Goal: Task Accomplishment & Management: Manage account settings

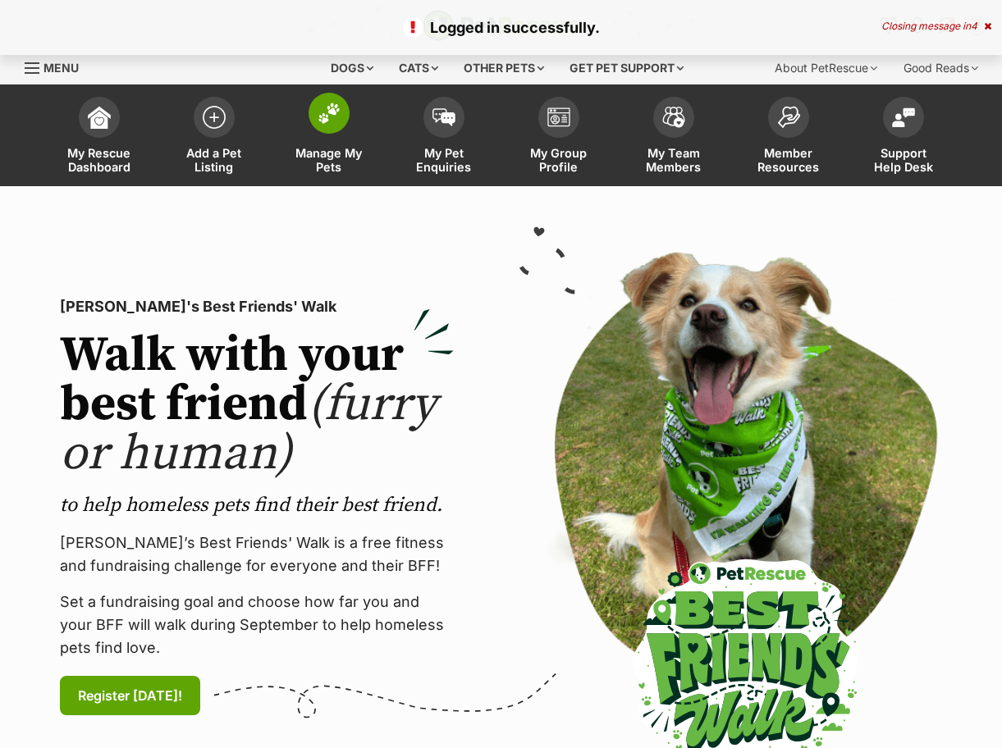
click at [346, 115] on span at bounding box center [329, 113] width 41 height 41
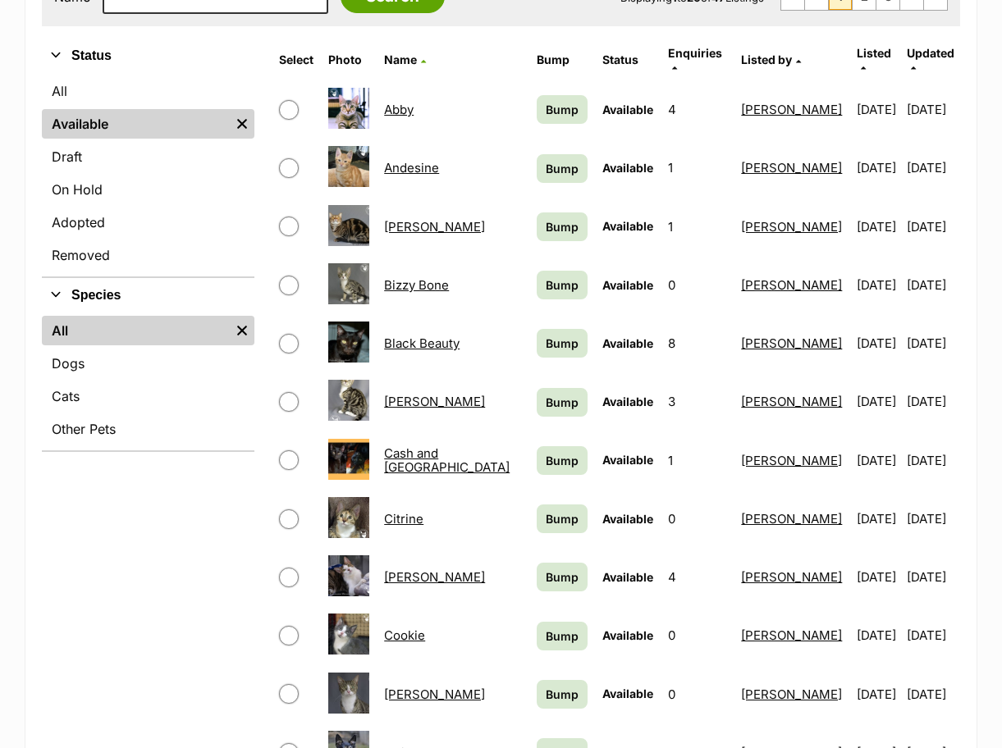
scroll to position [410, 0]
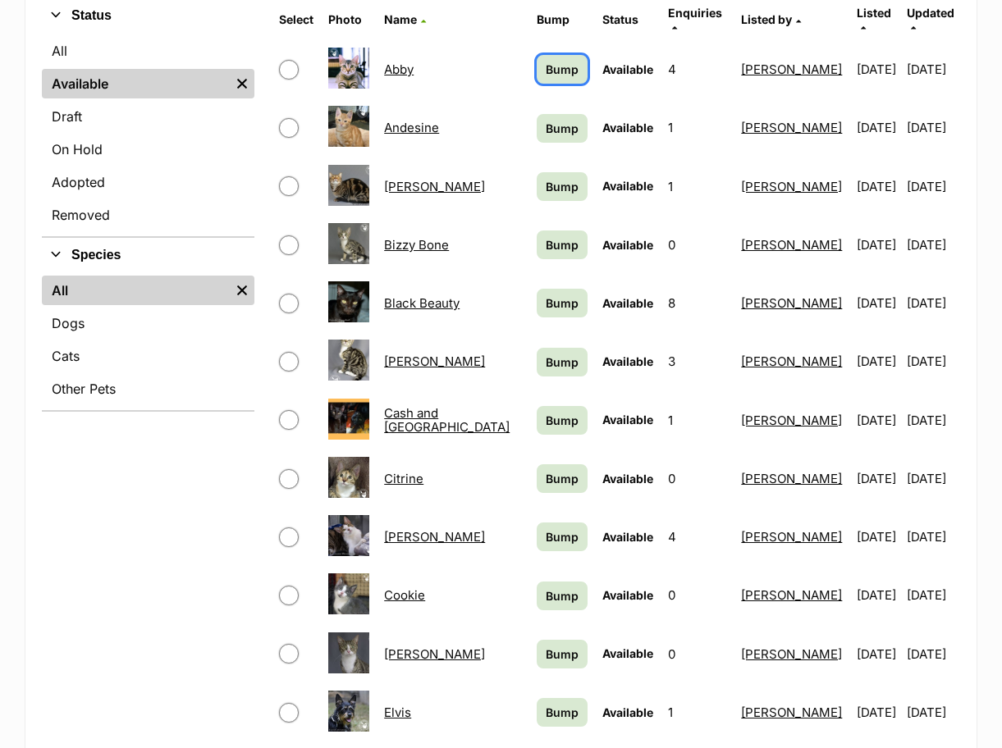
click at [546, 61] on span "Bump" at bounding box center [562, 69] width 33 height 17
click at [546, 178] on span "Bump" at bounding box center [562, 186] width 33 height 17
click at [546, 236] on span "Bump" at bounding box center [562, 244] width 33 height 17
click at [537, 289] on link "Bump" at bounding box center [562, 303] width 51 height 29
click at [546, 354] on span "Bump" at bounding box center [562, 362] width 33 height 17
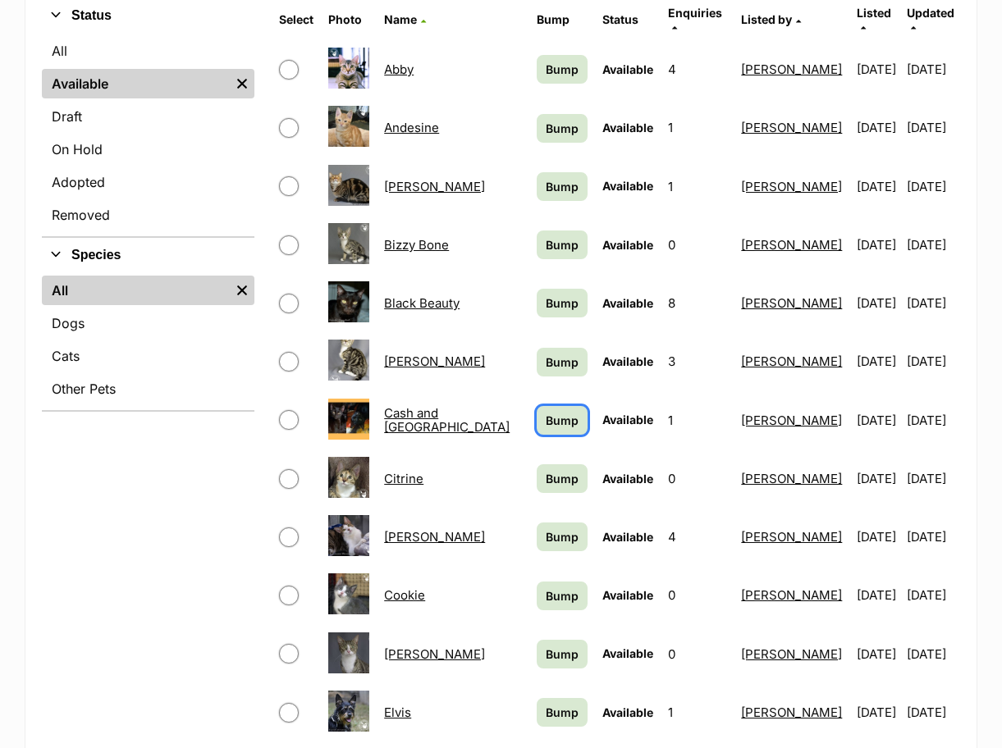
click at [546, 412] on span "Bump" at bounding box center [562, 420] width 33 height 17
click at [546, 470] on span "Bump" at bounding box center [562, 478] width 33 height 17
click at [546, 529] on span "Bump" at bounding box center [562, 537] width 33 height 17
click at [537, 582] on link "Bump" at bounding box center [562, 596] width 51 height 29
drag, startPoint x: 496, startPoint y: 644, endPoint x: 507, endPoint y: 656, distance: 16.2
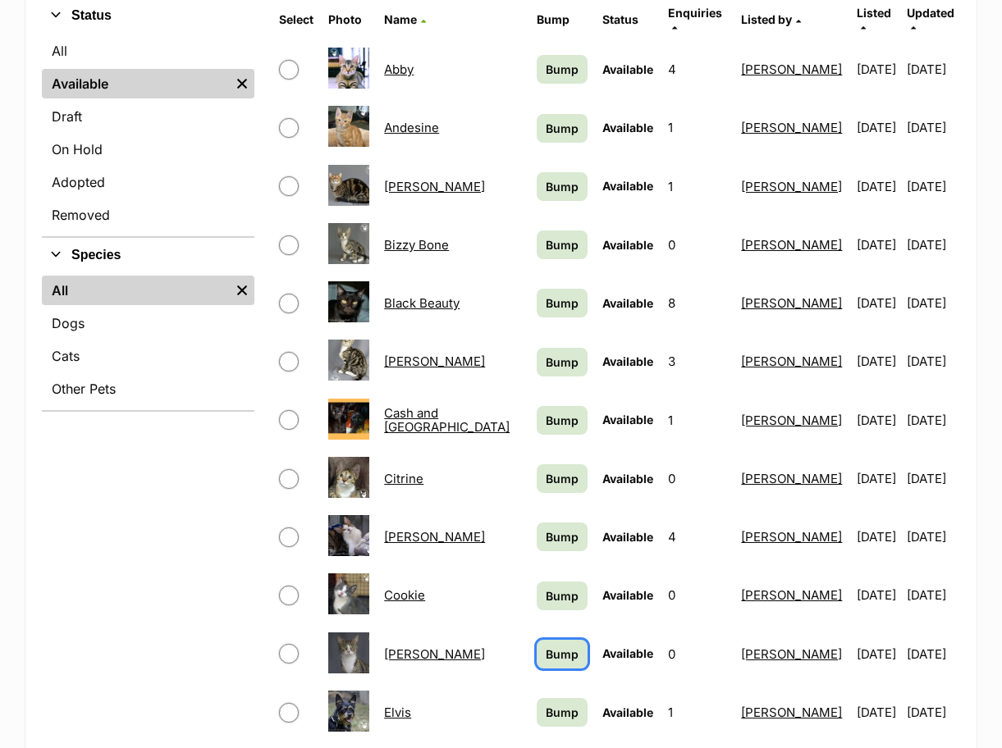
click at [537, 643] on link "Bump" at bounding box center [562, 654] width 51 height 29
drag, startPoint x: 514, startPoint y: 698, endPoint x: 712, endPoint y: 522, distance: 265.7
click at [546, 704] on span "Bump" at bounding box center [562, 712] width 33 height 17
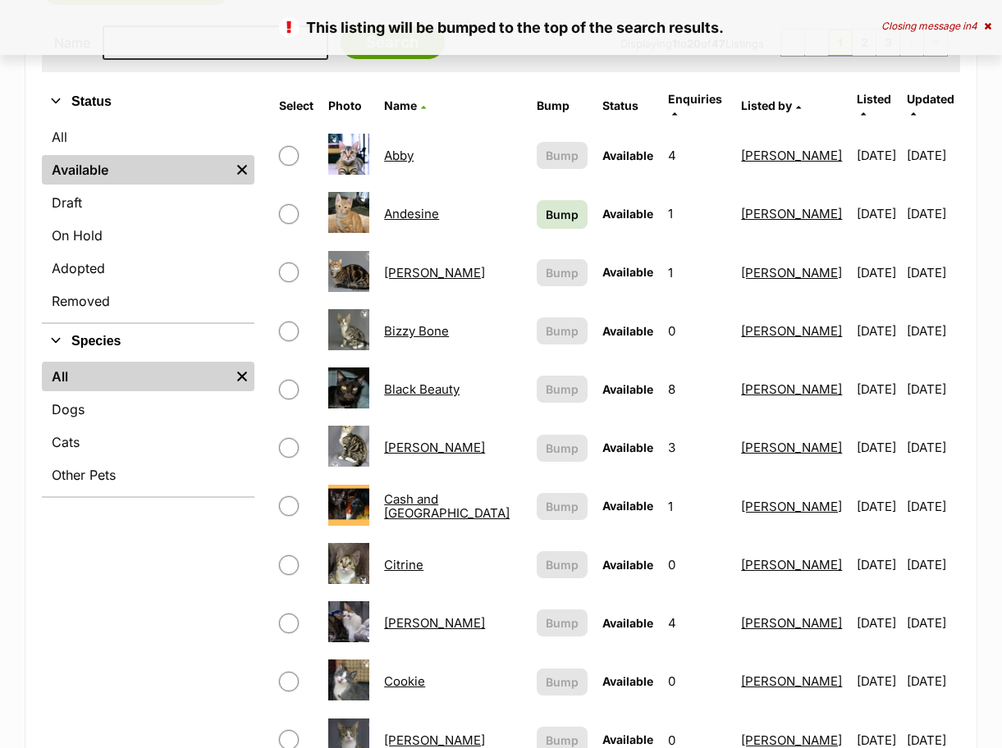
scroll to position [82, 0]
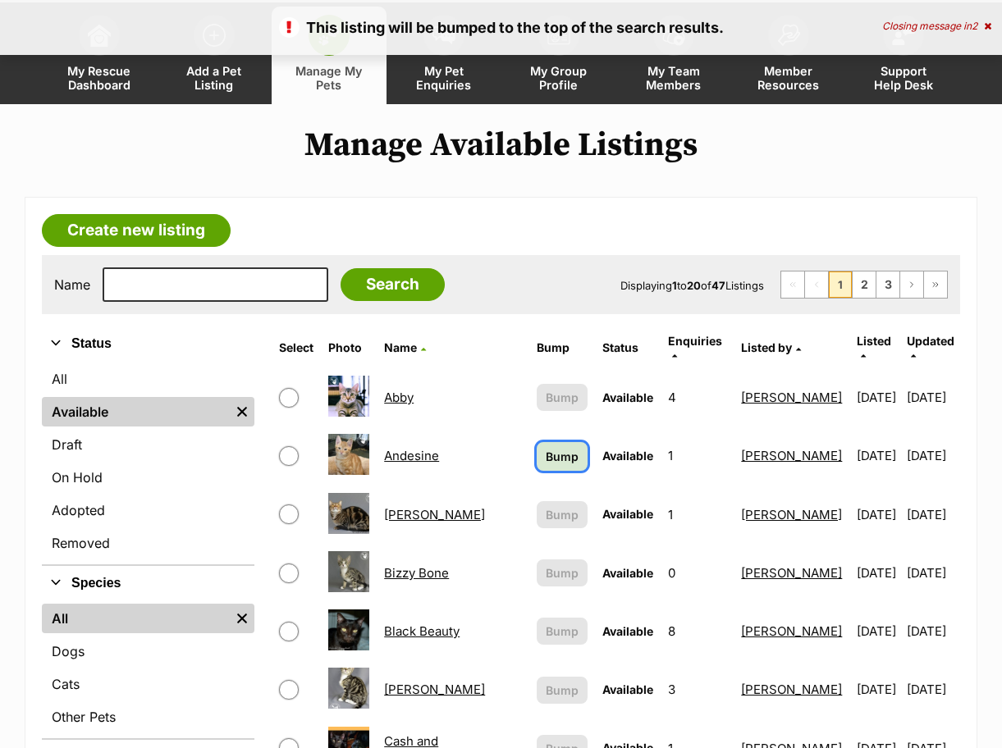
click at [546, 448] on span "Bump" at bounding box center [562, 456] width 33 height 17
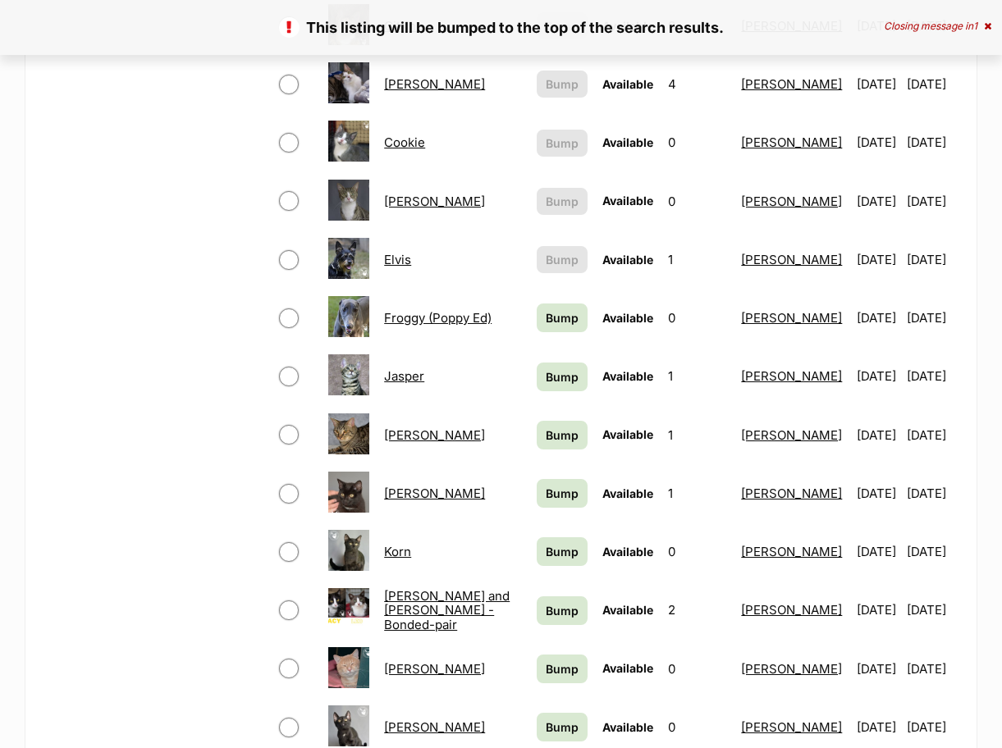
scroll to position [903, 0]
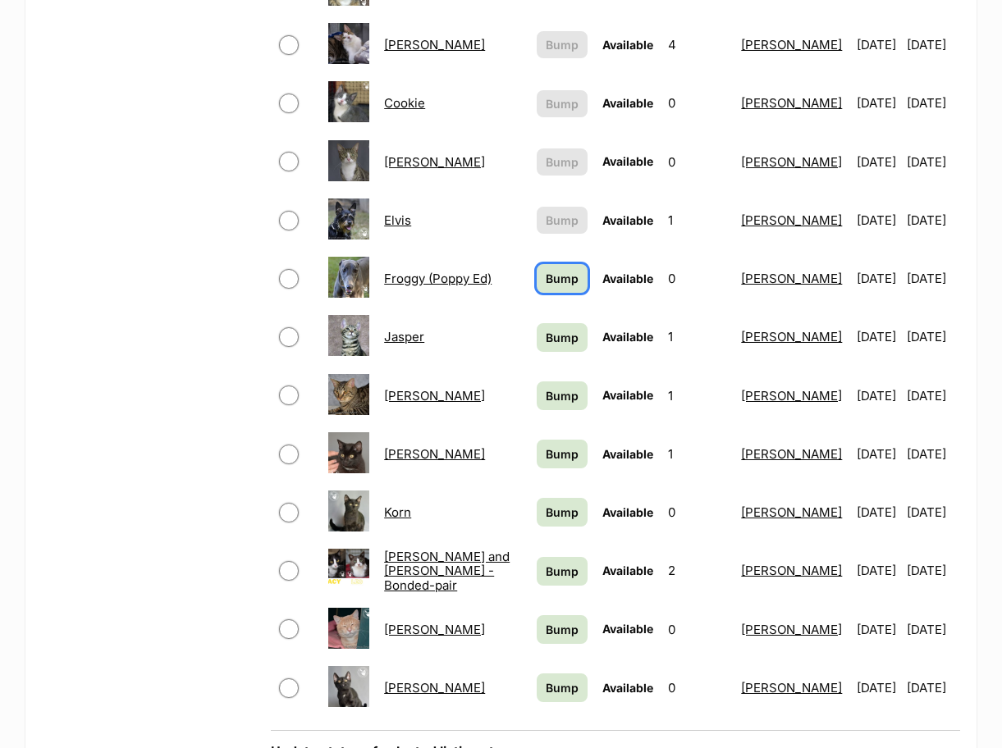
click at [546, 270] on span "Bump" at bounding box center [562, 278] width 33 height 17
click at [546, 329] on span "Bump" at bounding box center [562, 337] width 33 height 17
click at [546, 388] on span "Bump" at bounding box center [562, 395] width 33 height 17
click at [546, 446] on span "Bump" at bounding box center [562, 454] width 33 height 17
click at [546, 504] on span "Bump" at bounding box center [562, 512] width 33 height 17
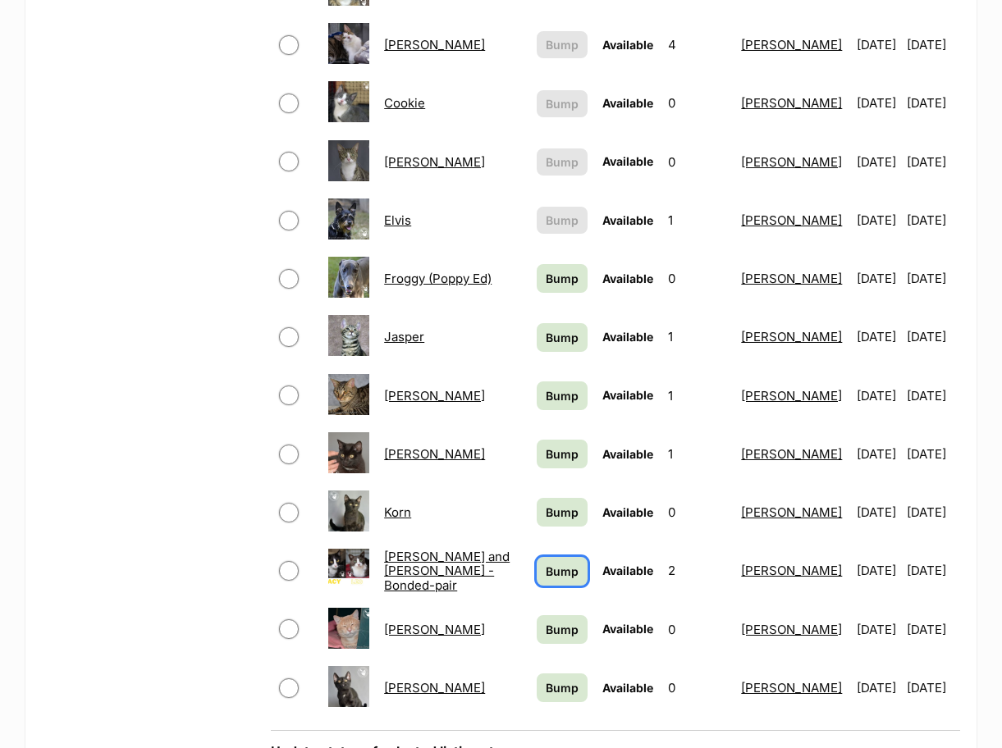
click at [546, 563] on span "Bump" at bounding box center [562, 571] width 33 height 17
click at [546, 621] on span "Bump" at bounding box center [562, 629] width 33 height 17
click at [546, 680] on span "Bump" at bounding box center [562, 688] width 33 height 17
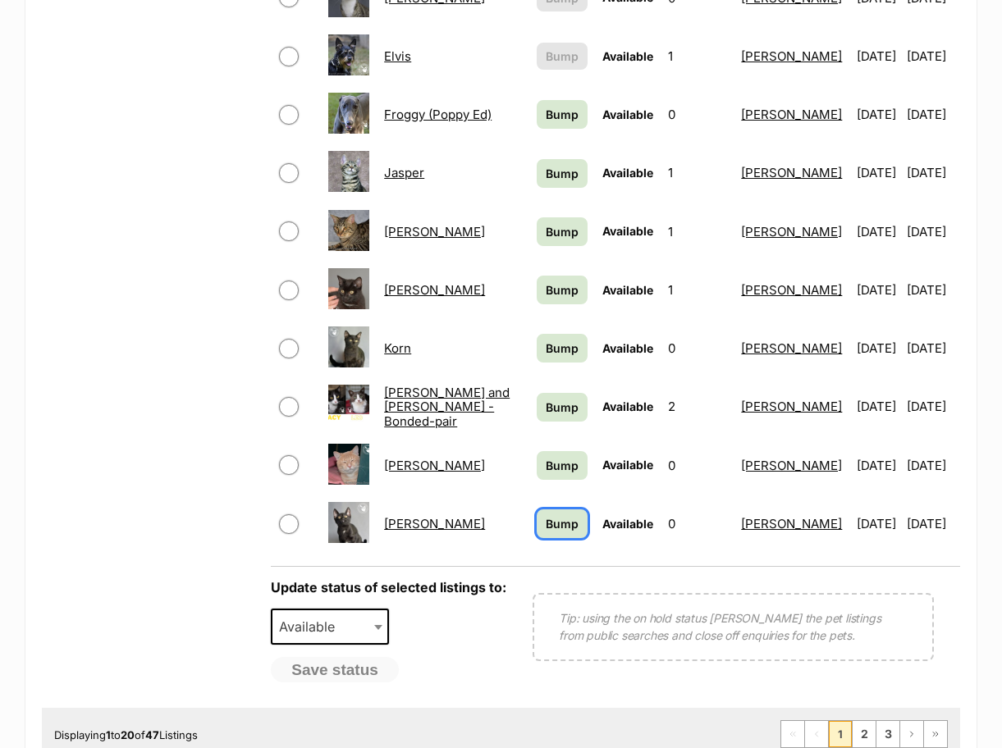
scroll to position [739, 0]
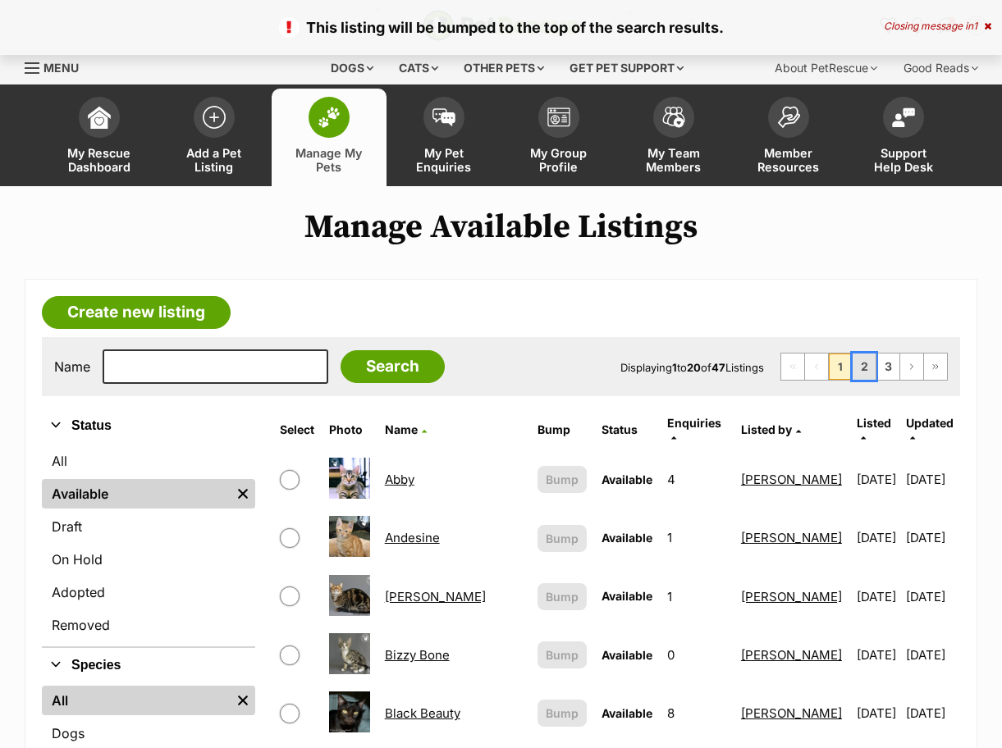
click at [860, 366] on link "2" at bounding box center [864, 367] width 23 height 26
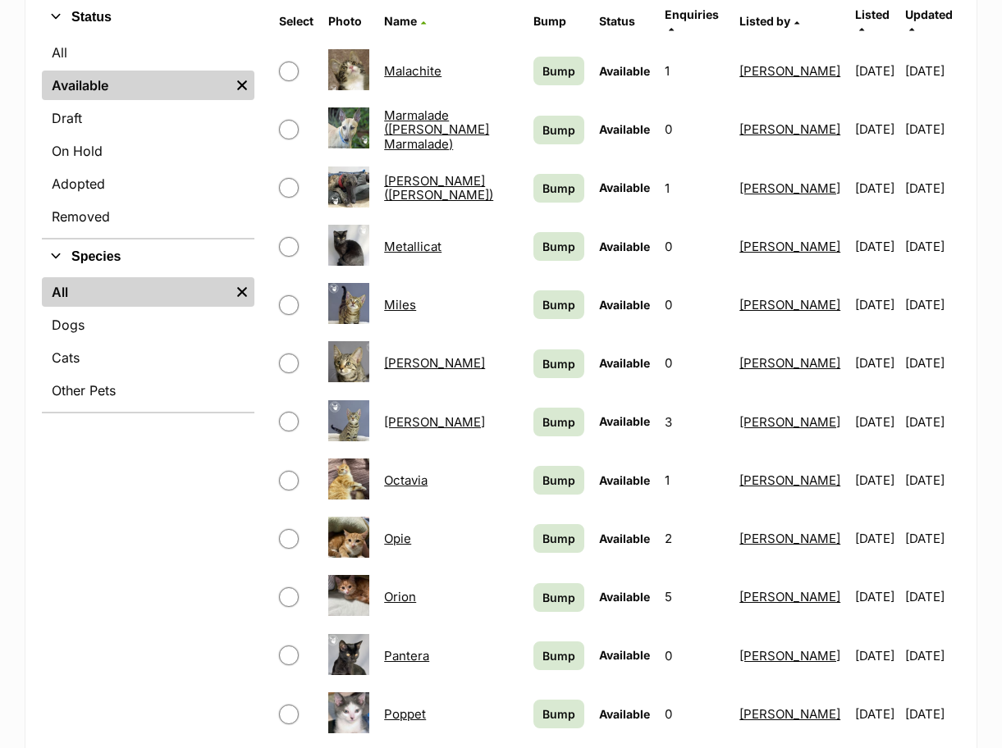
scroll to position [410, 0]
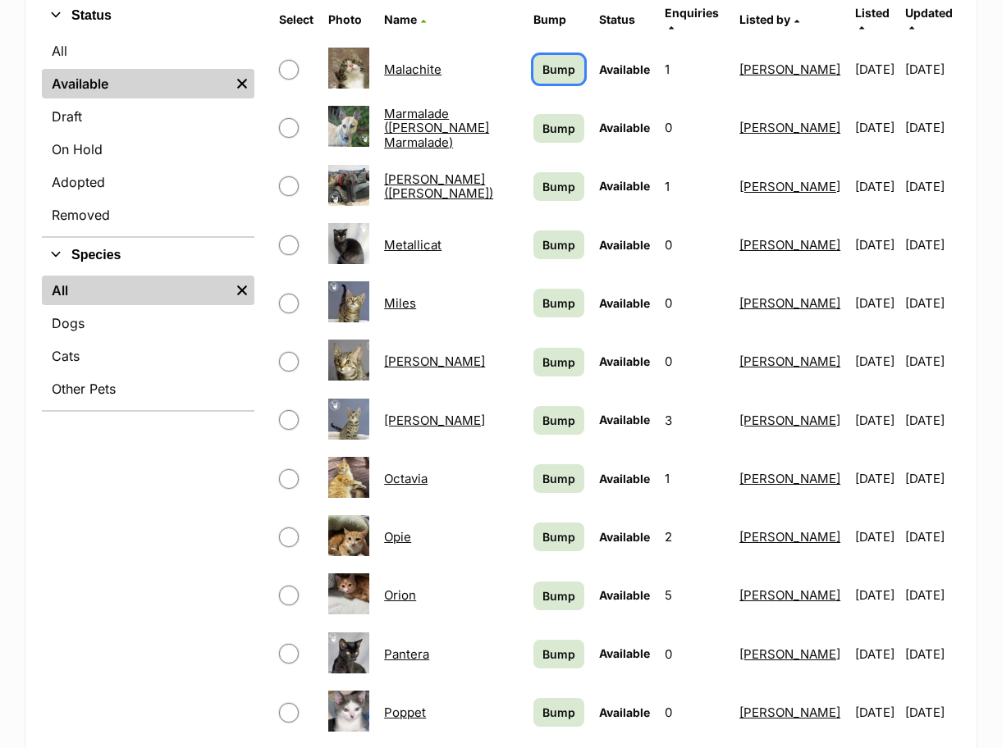
click at [542, 61] on span "Bump" at bounding box center [558, 69] width 33 height 17
click at [542, 120] on span "Bump" at bounding box center [558, 128] width 33 height 17
click at [542, 178] on span "Bump" at bounding box center [558, 186] width 33 height 17
click at [533, 234] on link "Bump" at bounding box center [558, 245] width 51 height 29
click at [542, 298] on span "Bump" at bounding box center [558, 303] width 33 height 17
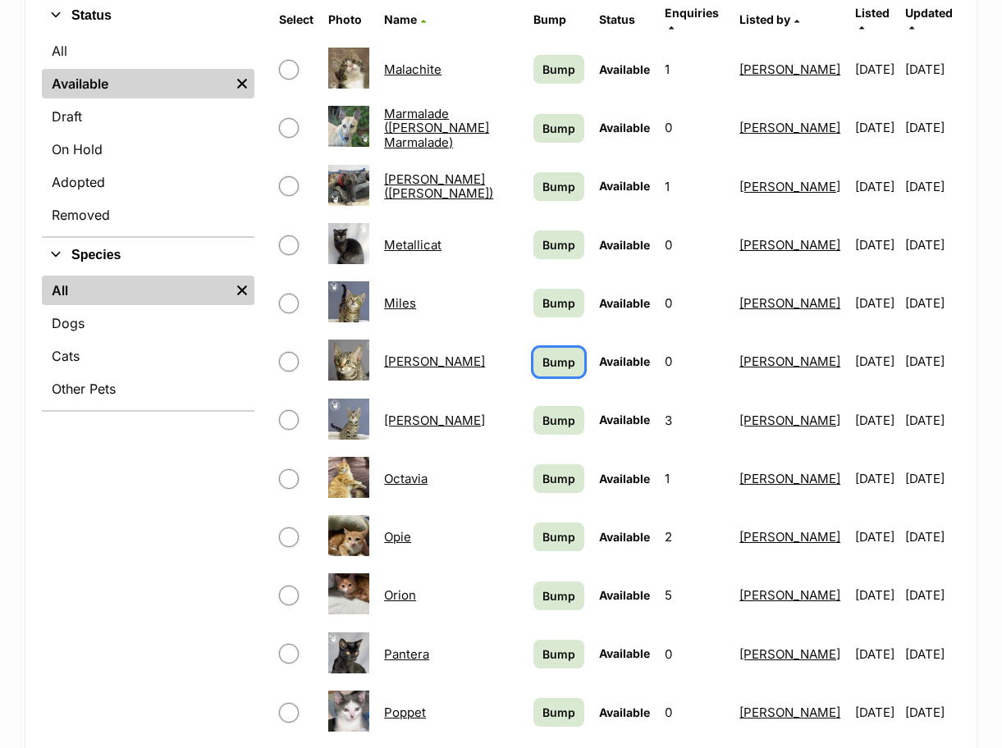
click at [542, 354] on span "Bump" at bounding box center [558, 362] width 33 height 17
drag, startPoint x: 526, startPoint y: 407, endPoint x: 516, endPoint y: 436, distance: 30.4
click at [542, 412] on span "Bump" at bounding box center [558, 420] width 33 height 17
click at [533, 473] on link "Bump" at bounding box center [558, 479] width 51 height 29
click at [542, 529] on span "Bump" at bounding box center [558, 537] width 33 height 17
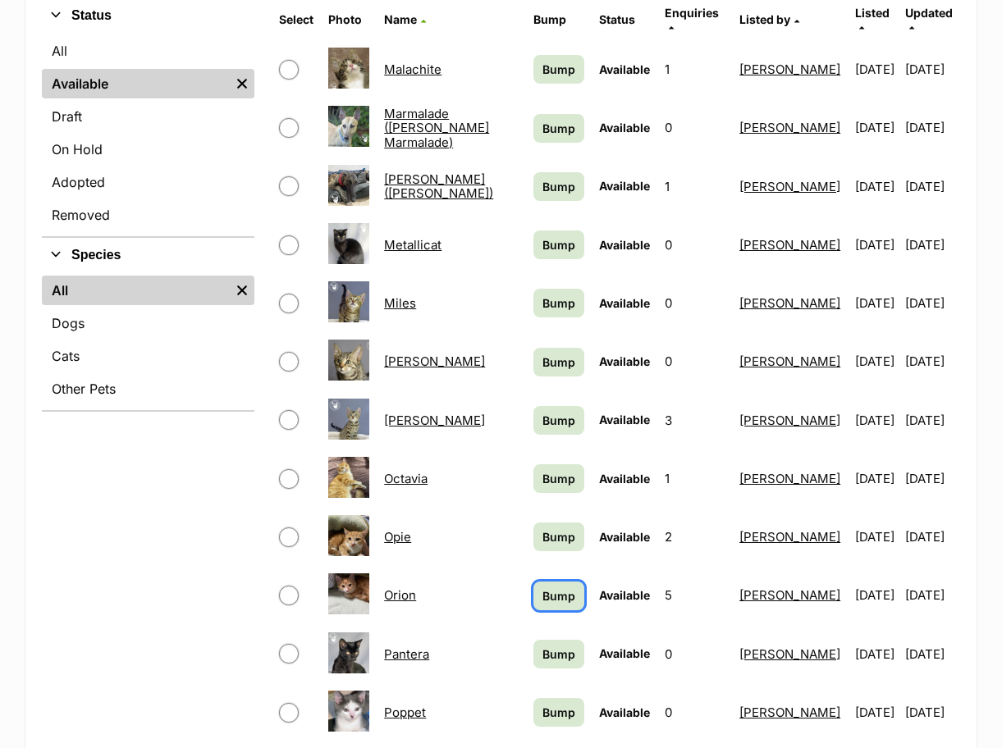
click at [533, 582] on link "Bump" at bounding box center [558, 596] width 51 height 29
drag, startPoint x: 524, startPoint y: 634, endPoint x: 515, endPoint y: 674, distance: 41.2
click at [542, 646] on span "Bump" at bounding box center [558, 654] width 33 height 17
drag, startPoint x: 517, startPoint y: 693, endPoint x: 607, endPoint y: 638, distance: 106.1
click at [542, 704] on span "Bump" at bounding box center [558, 712] width 33 height 17
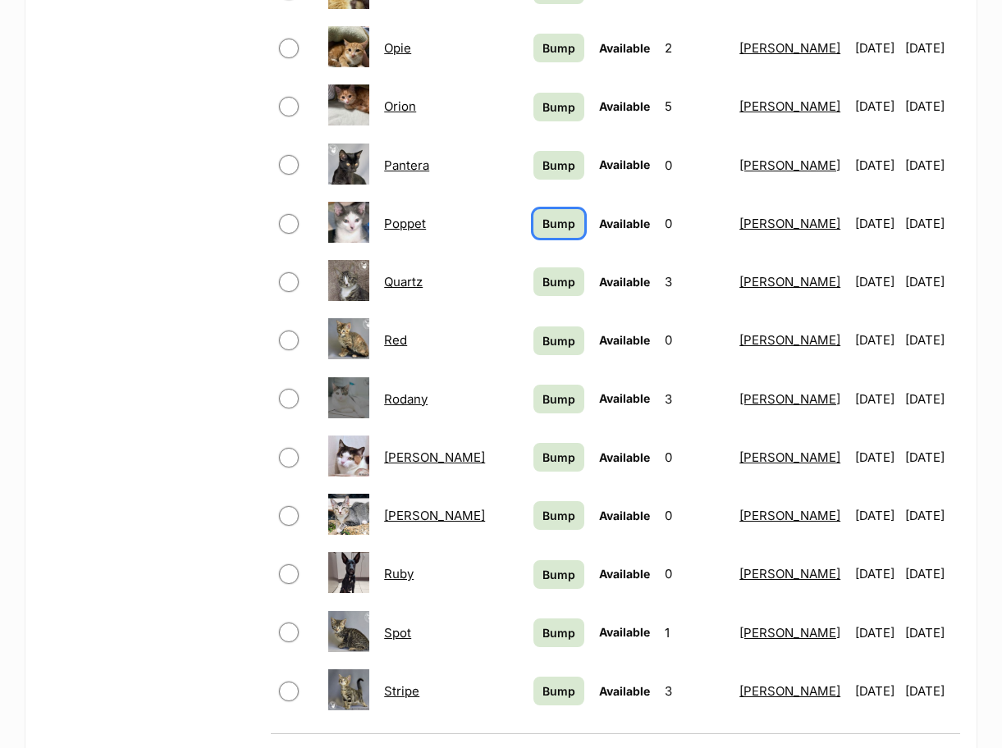
scroll to position [903, 0]
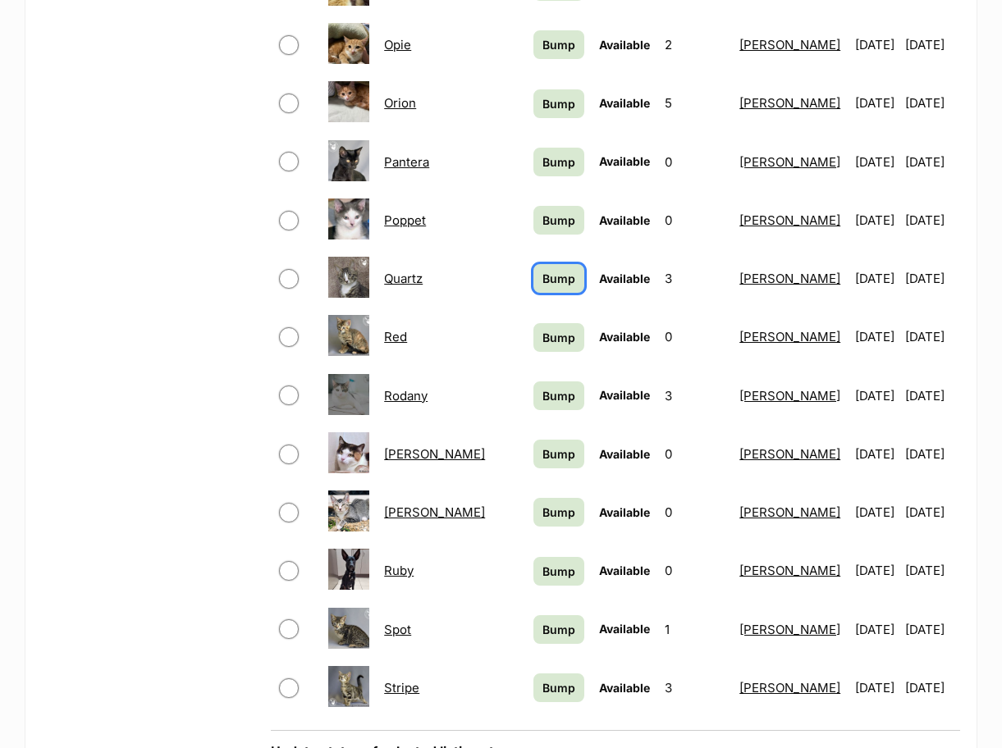
click at [542, 270] on span "Bump" at bounding box center [558, 278] width 33 height 17
click at [542, 329] on span "Bump" at bounding box center [558, 337] width 33 height 17
click at [533, 382] on link "Bump" at bounding box center [558, 396] width 51 height 29
click at [542, 446] on span "Bump" at bounding box center [558, 454] width 33 height 17
click at [542, 506] on span "Bump" at bounding box center [558, 512] width 33 height 17
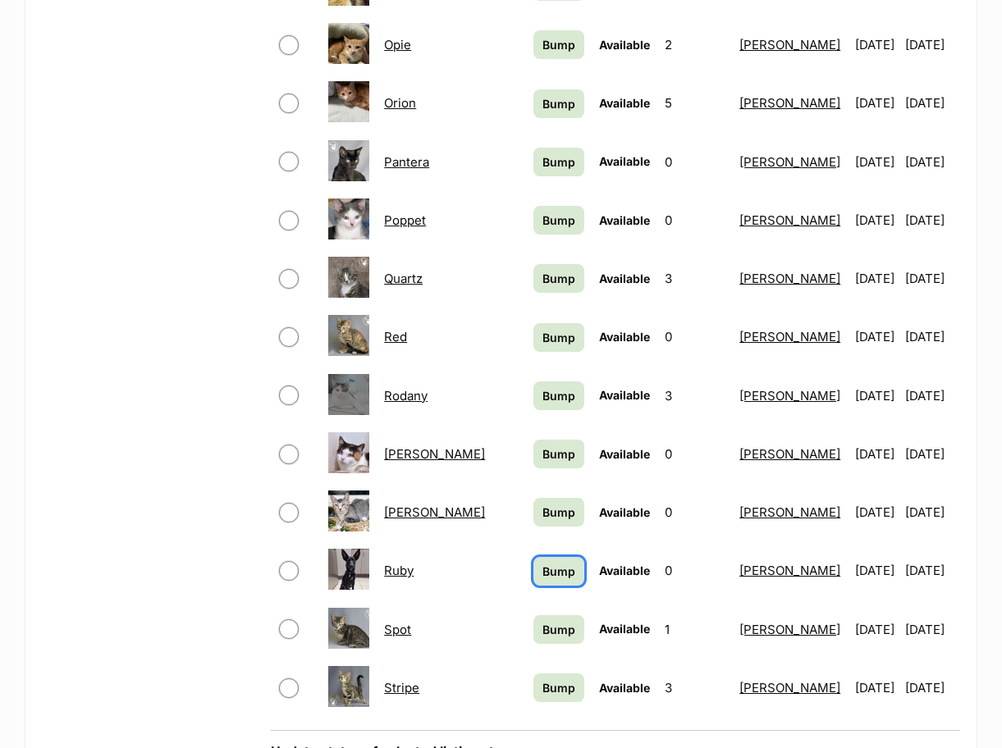
drag, startPoint x: 516, startPoint y: 555, endPoint x: 518, endPoint y: 582, distance: 27.1
click at [542, 563] on span "Bump" at bounding box center [558, 571] width 33 height 17
click at [542, 621] on span "Bump" at bounding box center [558, 629] width 33 height 17
click at [542, 680] on span "Bump" at bounding box center [558, 688] width 33 height 17
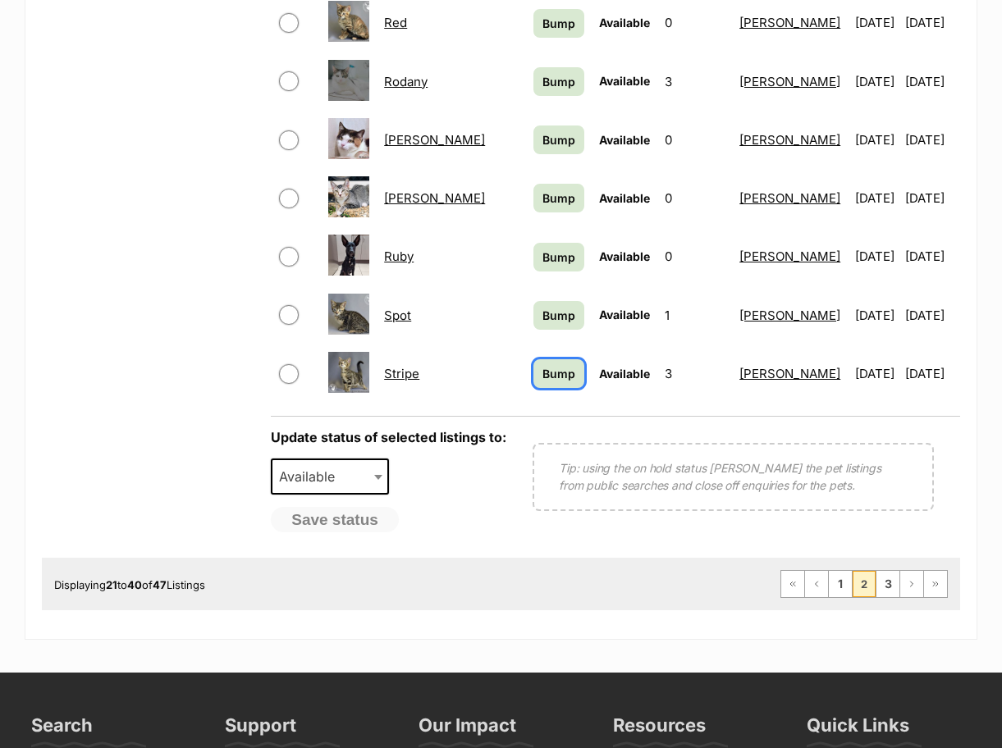
scroll to position [1231, 0]
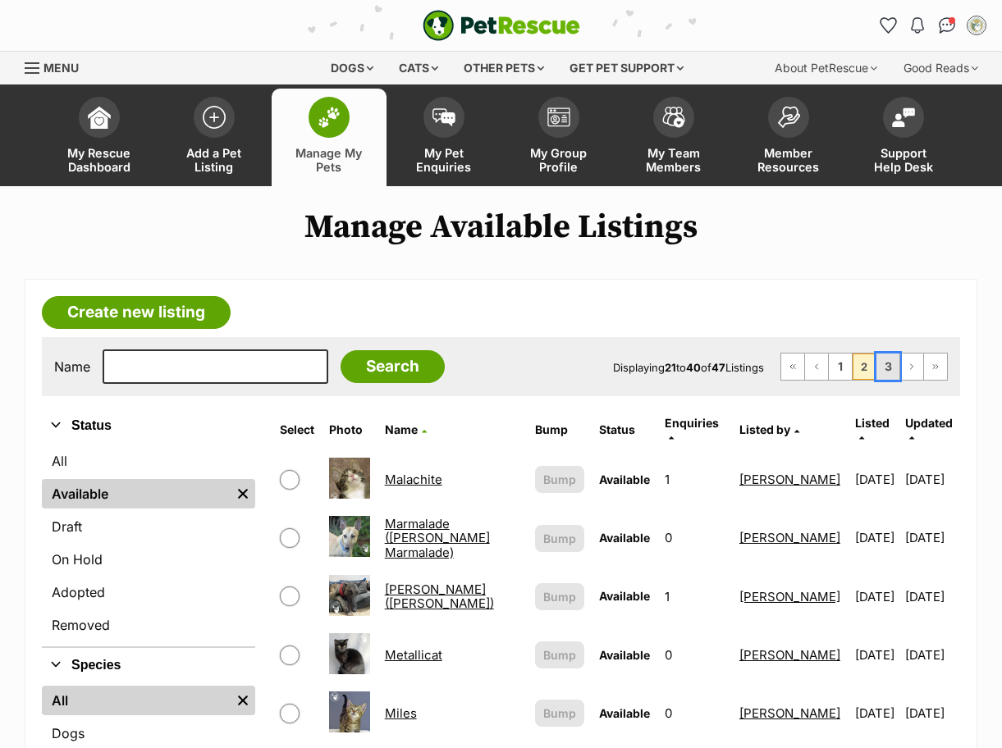
click at [883, 368] on link "3" at bounding box center [887, 367] width 23 height 26
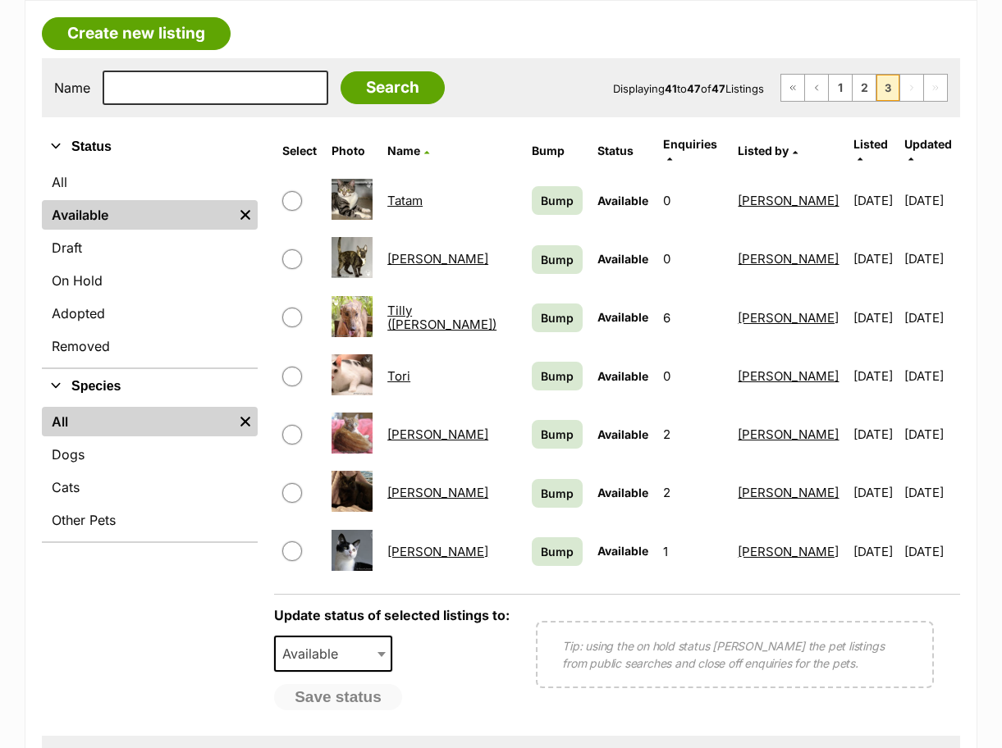
scroll to position [328, 0]
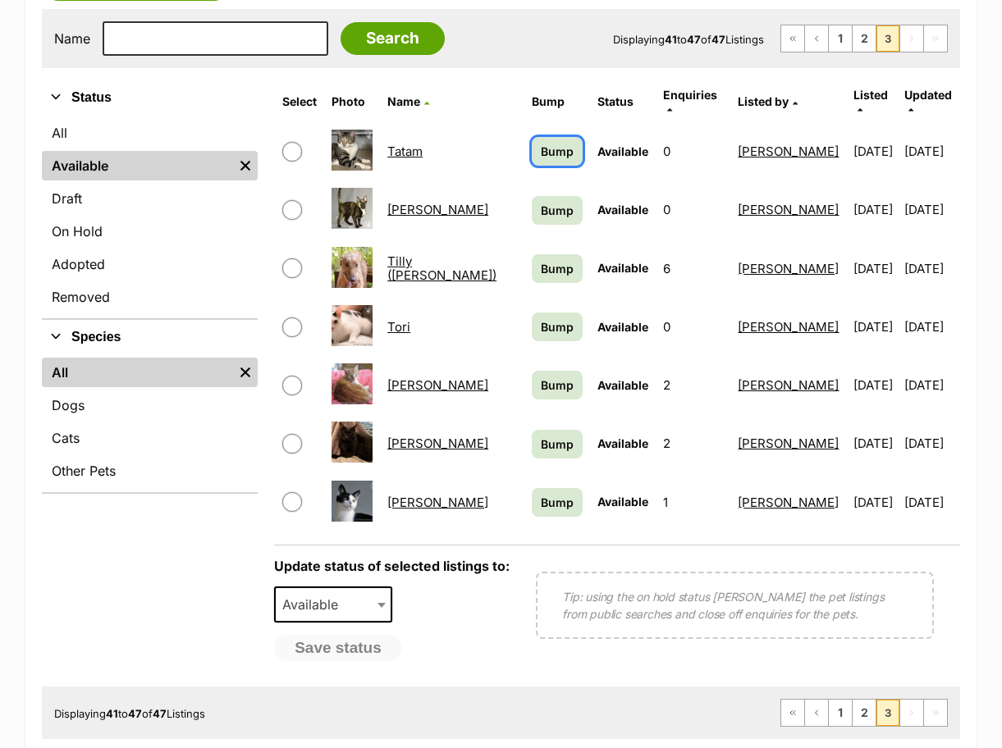
click at [541, 143] on span "Bump" at bounding box center [557, 151] width 33 height 17
click at [541, 202] on span "Bump" at bounding box center [557, 210] width 33 height 17
click at [541, 261] on span "Bump" at bounding box center [557, 268] width 33 height 17
click at [532, 313] on link "Bump" at bounding box center [557, 327] width 51 height 29
click at [541, 377] on span "Bump" at bounding box center [557, 385] width 33 height 17
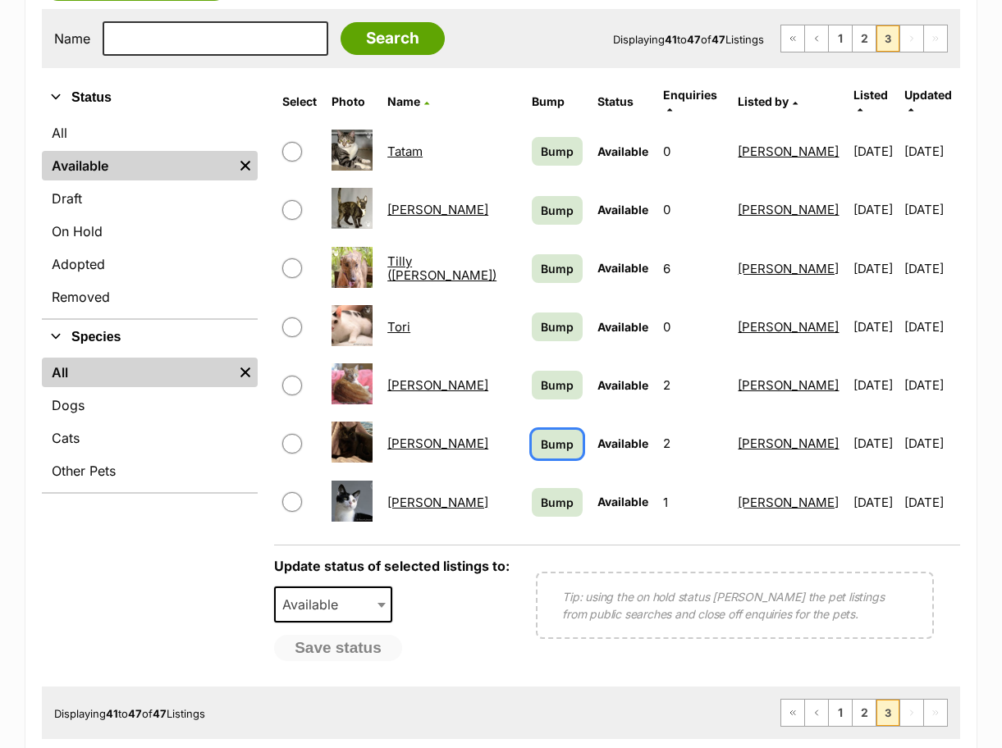
click at [541, 436] on span "Bump" at bounding box center [557, 444] width 33 height 17
click at [532, 492] on link "Bump" at bounding box center [557, 502] width 51 height 29
